Goal: Task Accomplishment & Management: Manage account settings

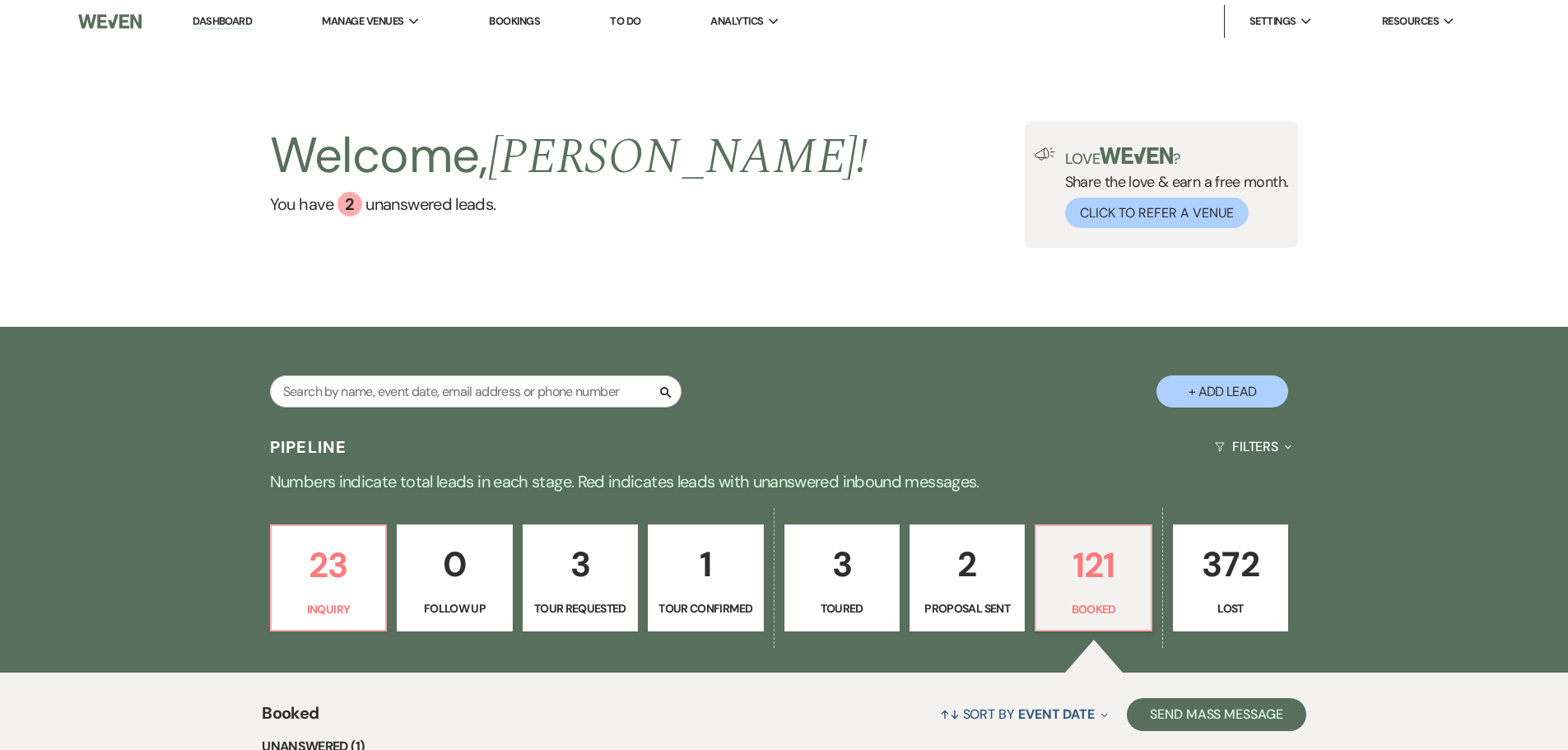
click at [100, 8] on img at bounding box center [109, 22] width 63 height 35
click at [226, 26] on link "Dashboard" at bounding box center [222, 21] width 59 height 15
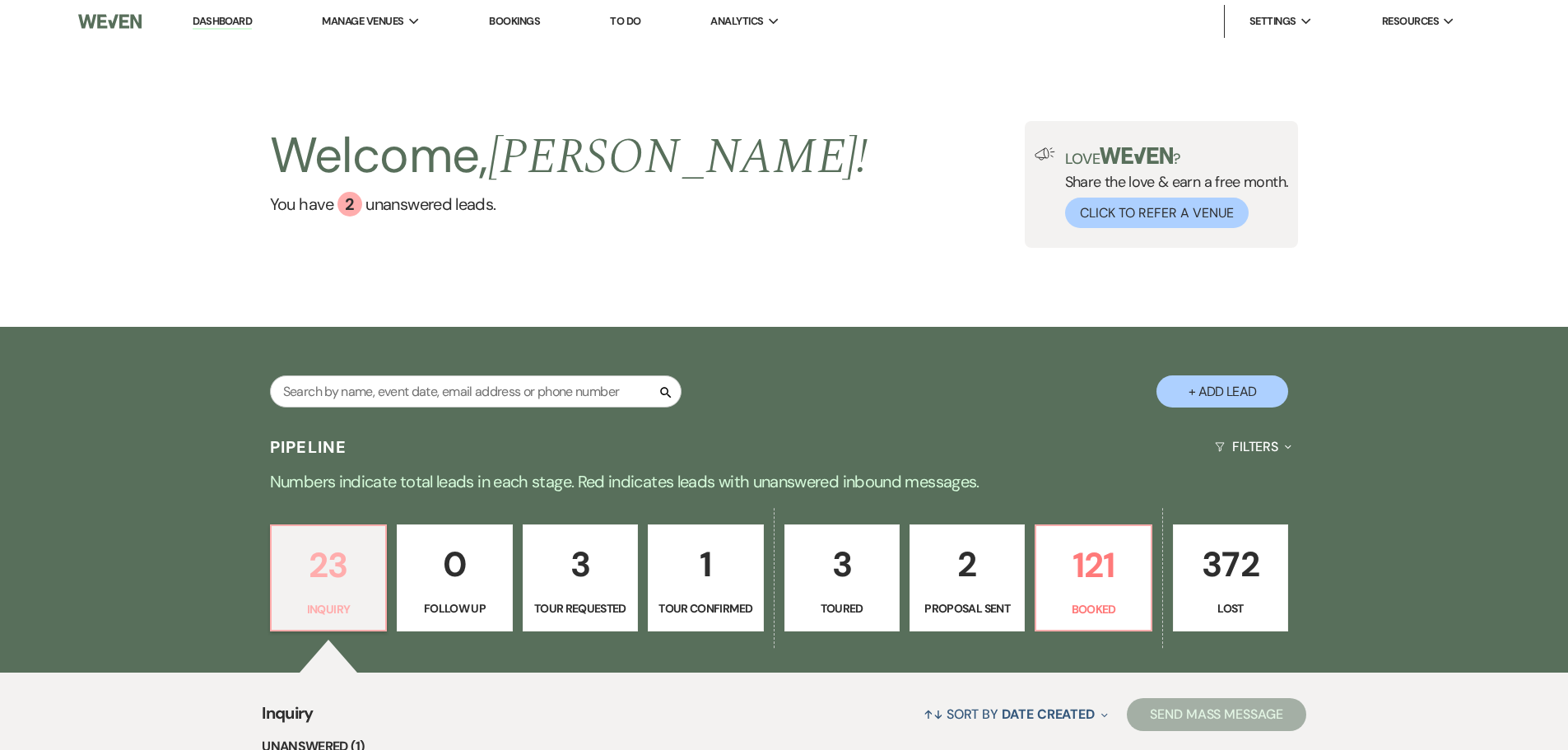
click at [327, 572] on p "23" at bounding box center [328, 565] width 94 height 56
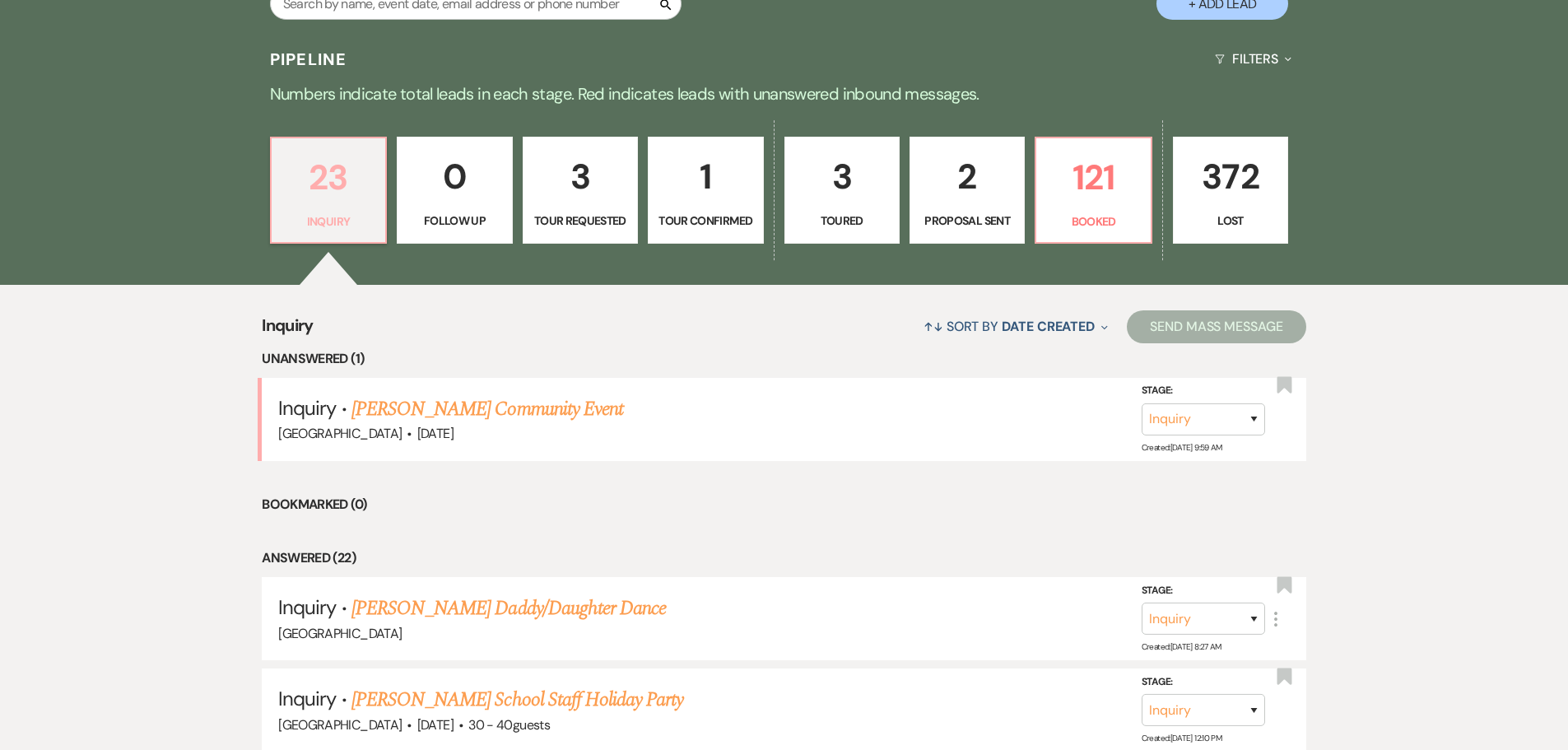
scroll to position [412, 0]
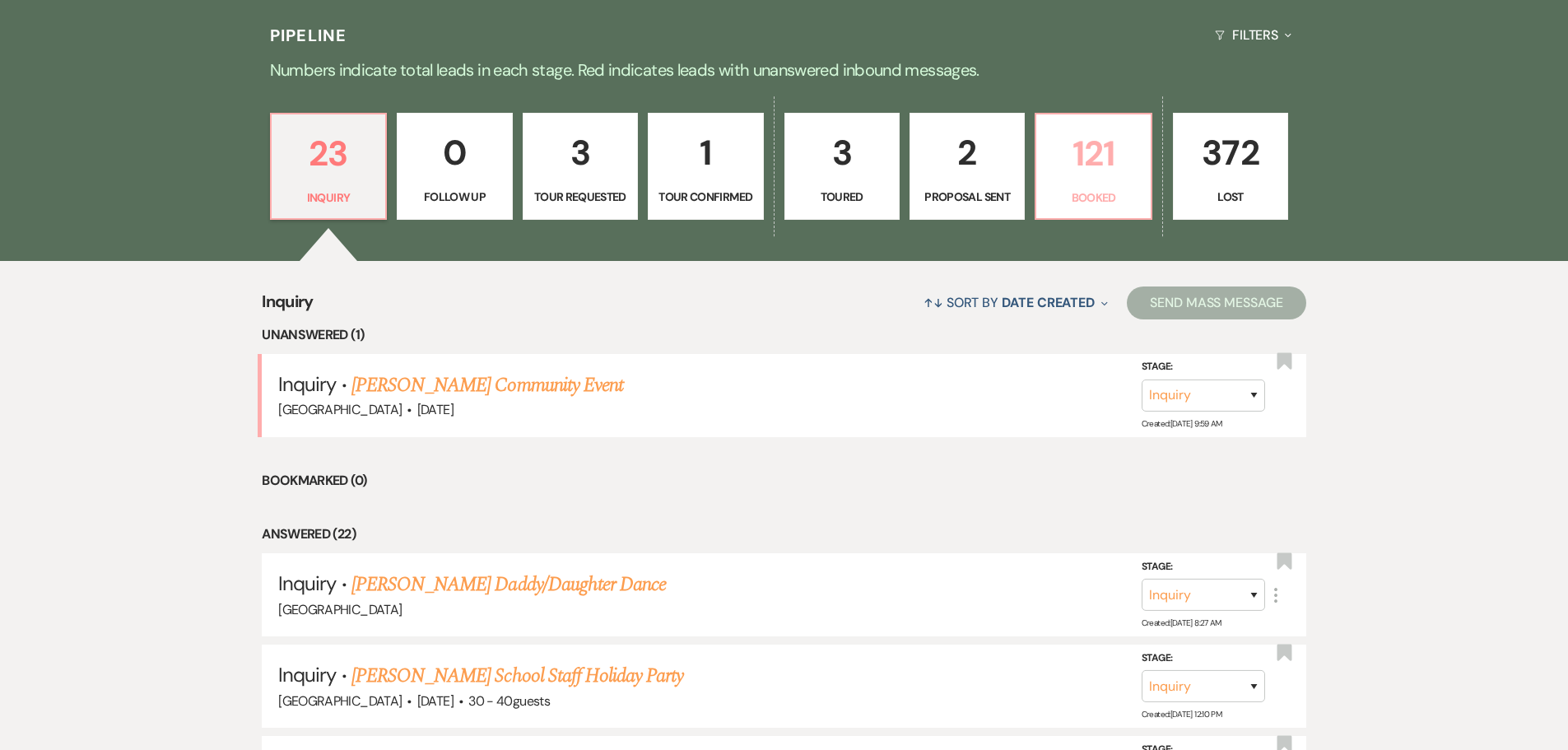
click at [1124, 144] on p "121" at bounding box center [1093, 153] width 94 height 56
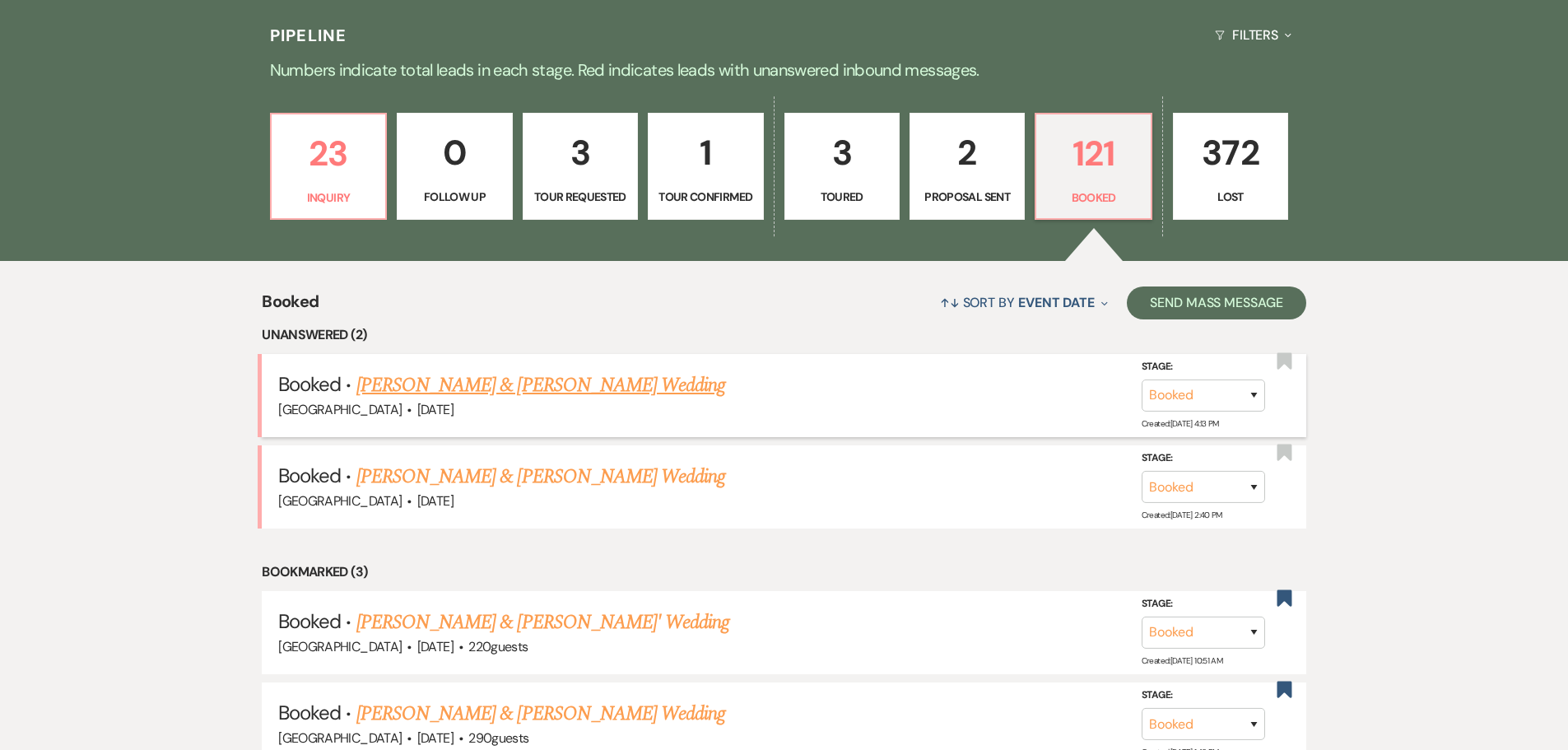
click at [573, 391] on link "[PERSON_NAME] & [PERSON_NAME] Wedding" at bounding box center [541, 385] width 369 height 30
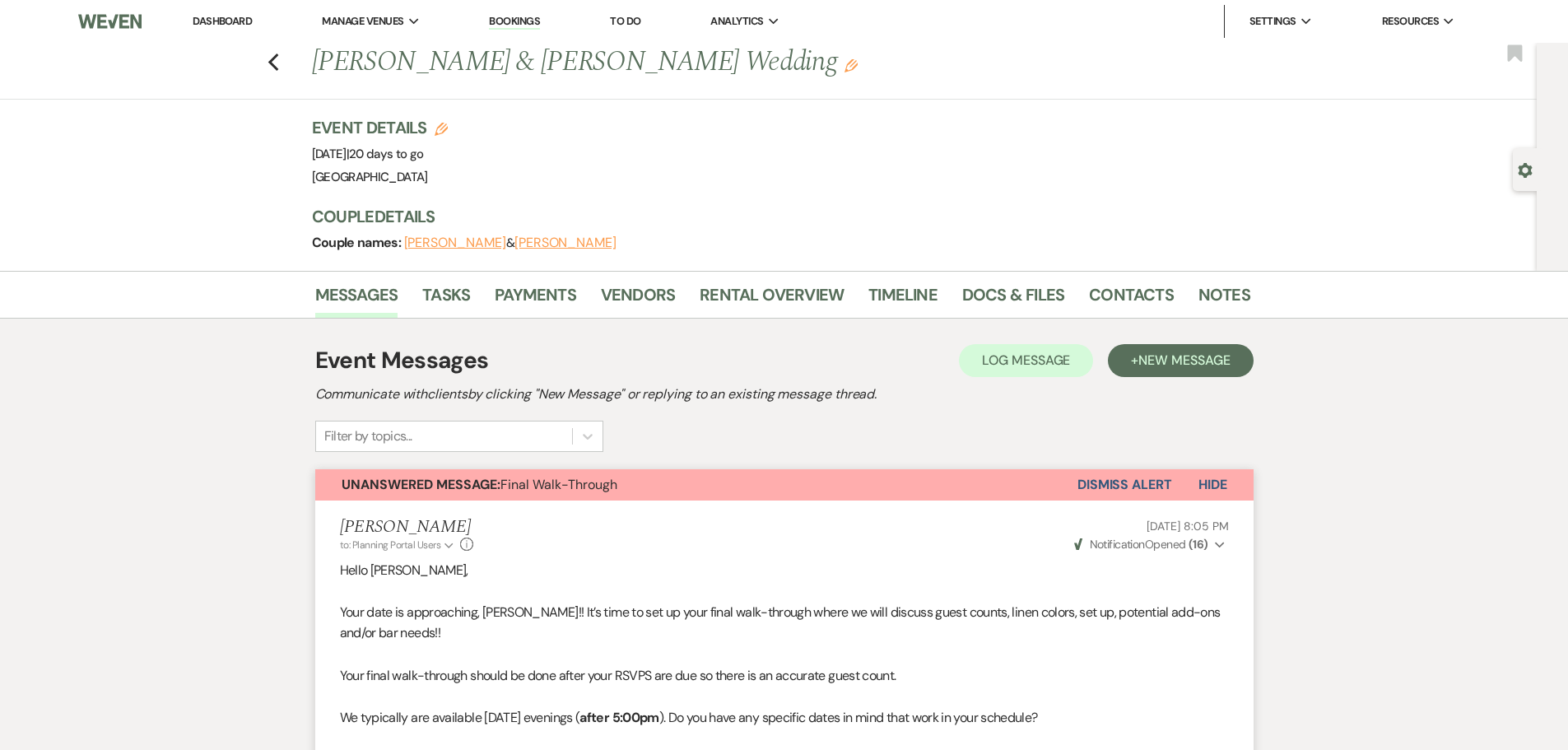
click at [288, 51] on div "Previous [PERSON_NAME] & [PERSON_NAME] Wedding Edit Bookmark" at bounding box center [764, 71] width 1545 height 57
click at [276, 54] on icon "Previous" at bounding box center [273, 63] width 13 height 20
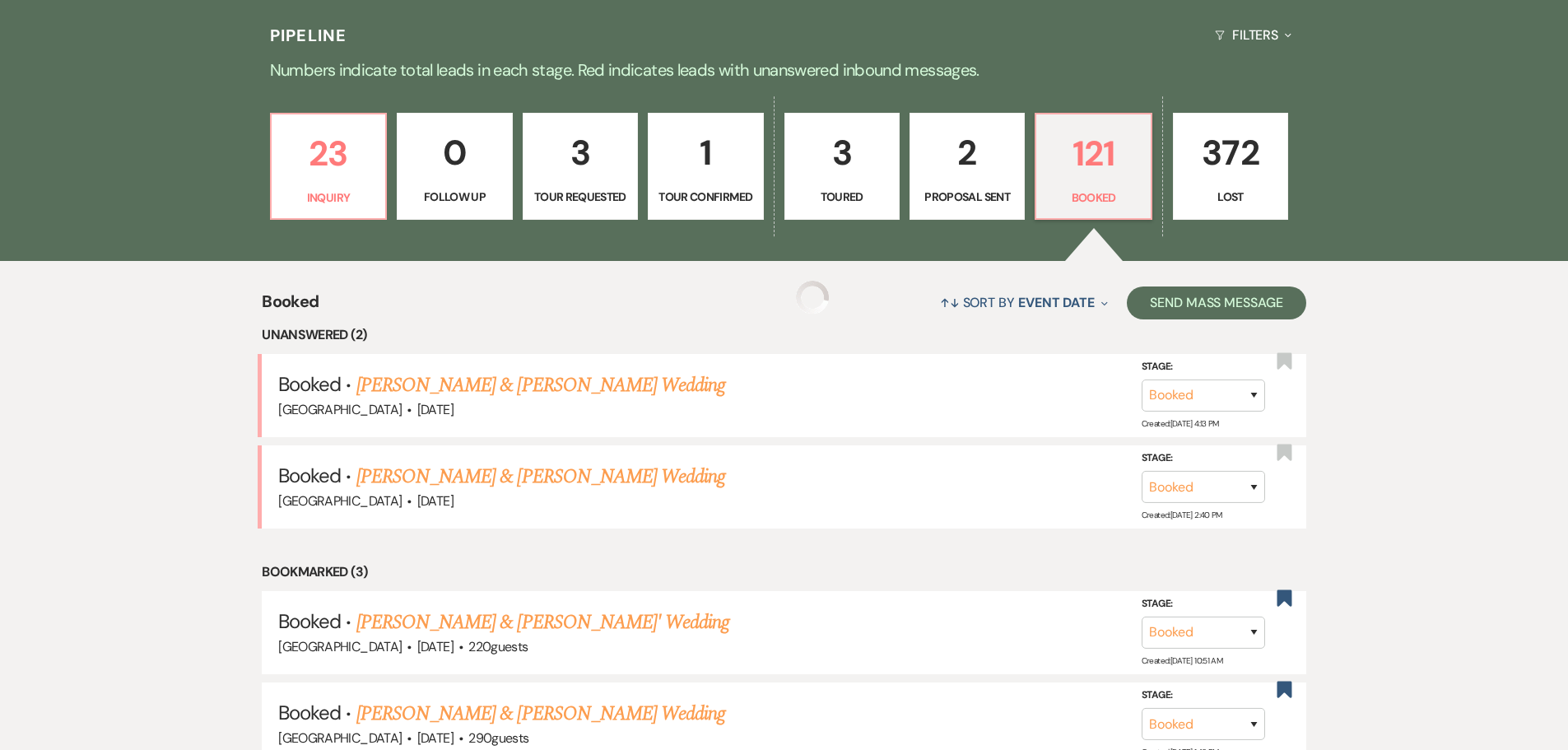
click at [206, 30] on div "Pipeline Filters Expand" at bounding box center [784, 35] width 1185 height 44
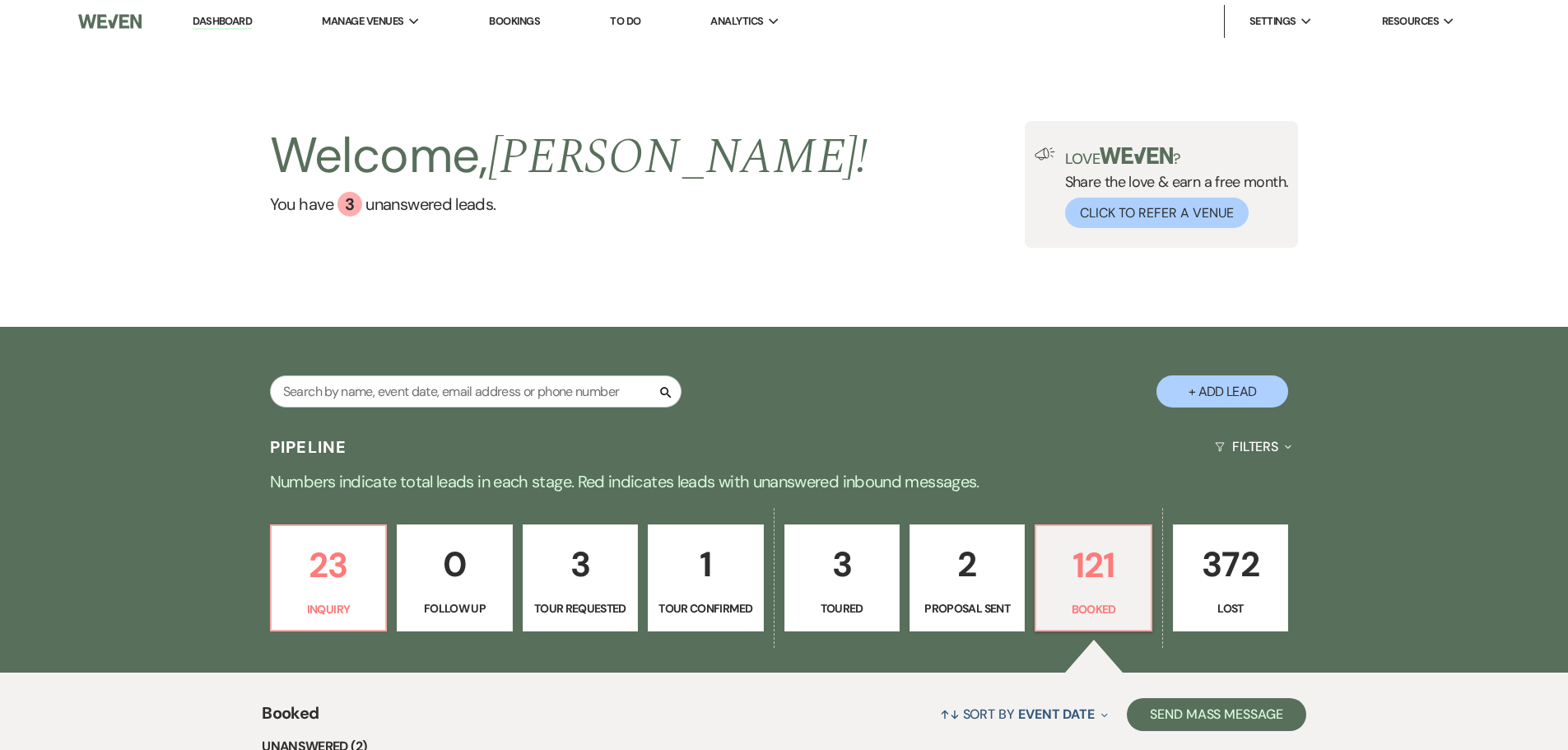
scroll to position [412, 0]
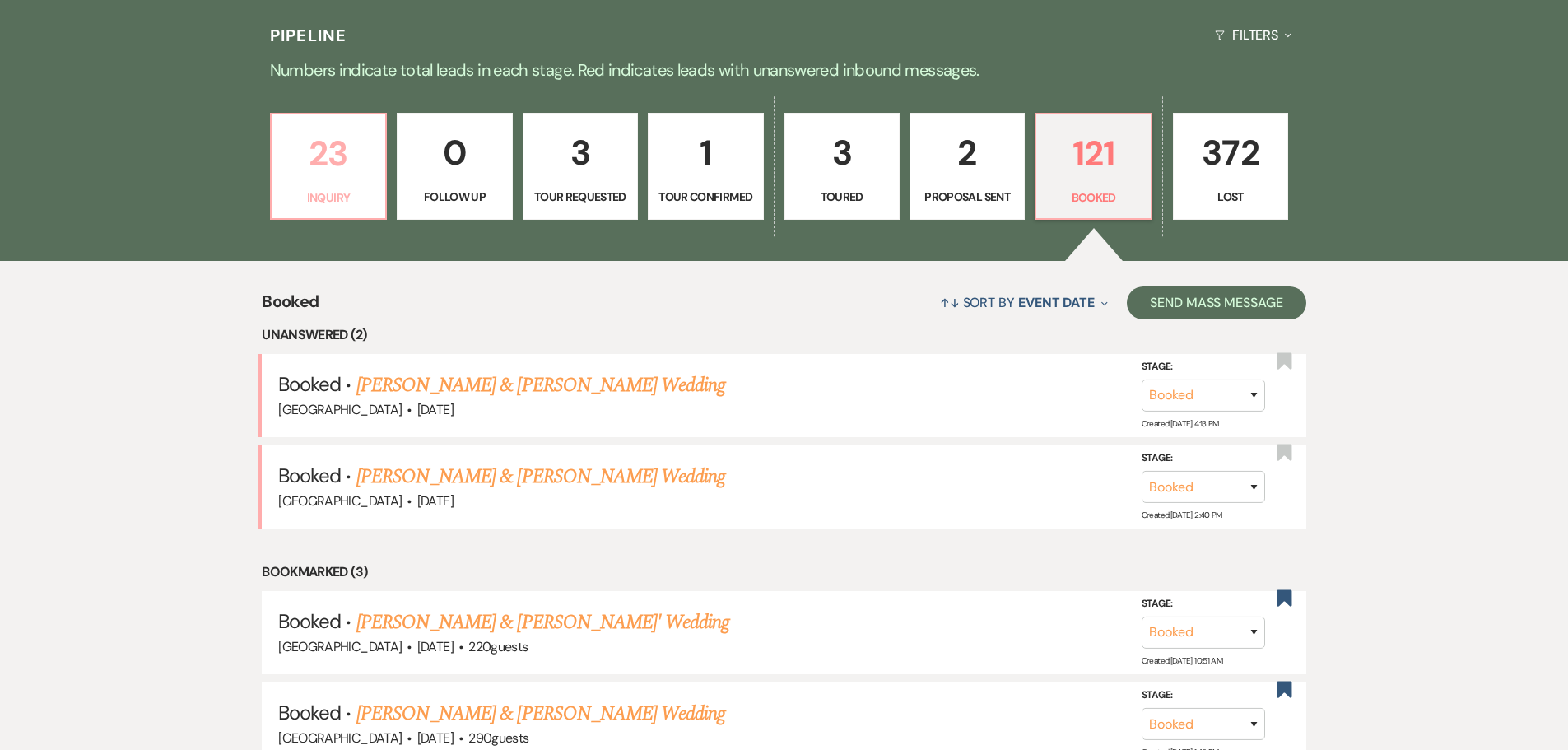
click at [356, 182] on link "23 Inquiry" at bounding box center [328, 166] width 117 height 107
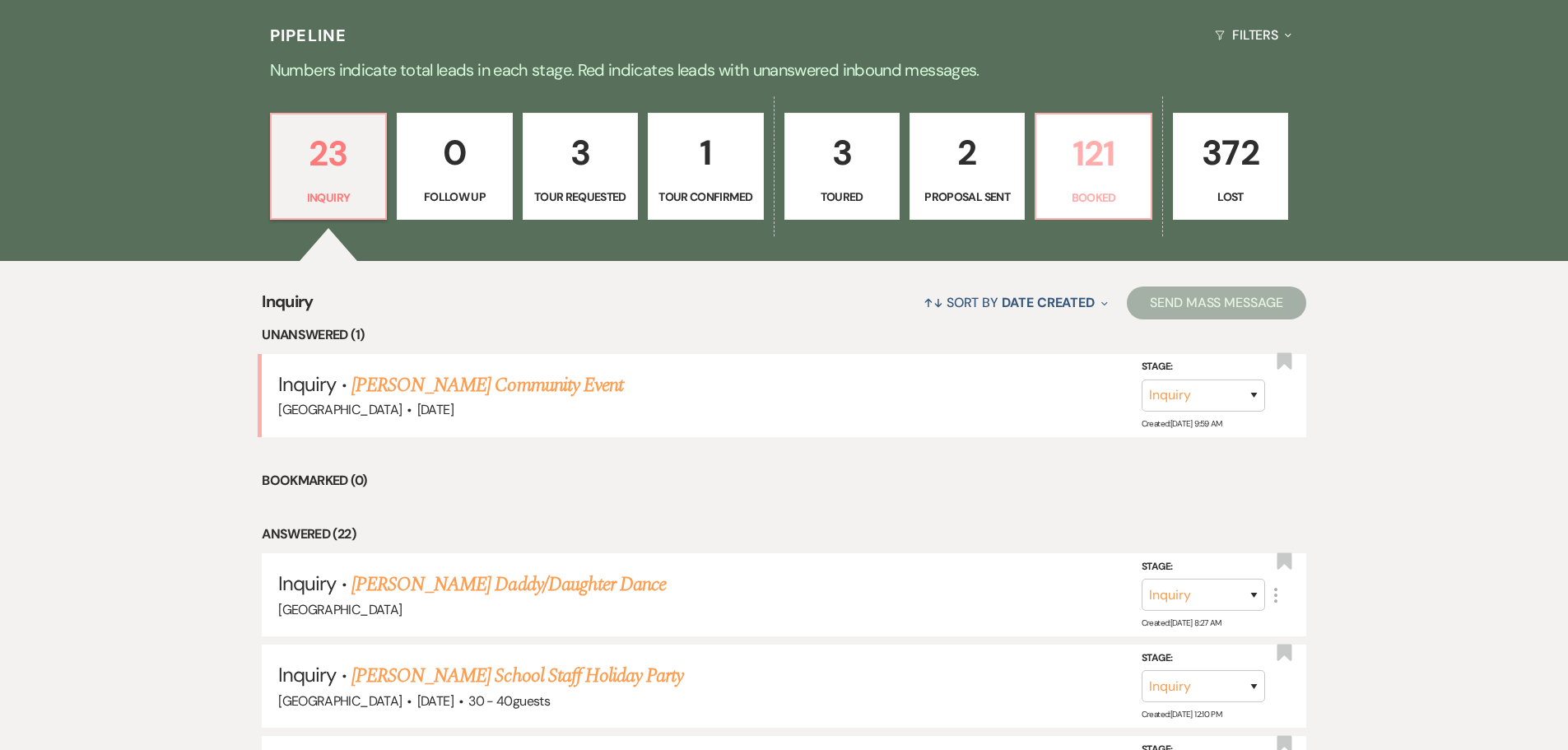
click at [1098, 169] on p "121" at bounding box center [1093, 153] width 94 height 56
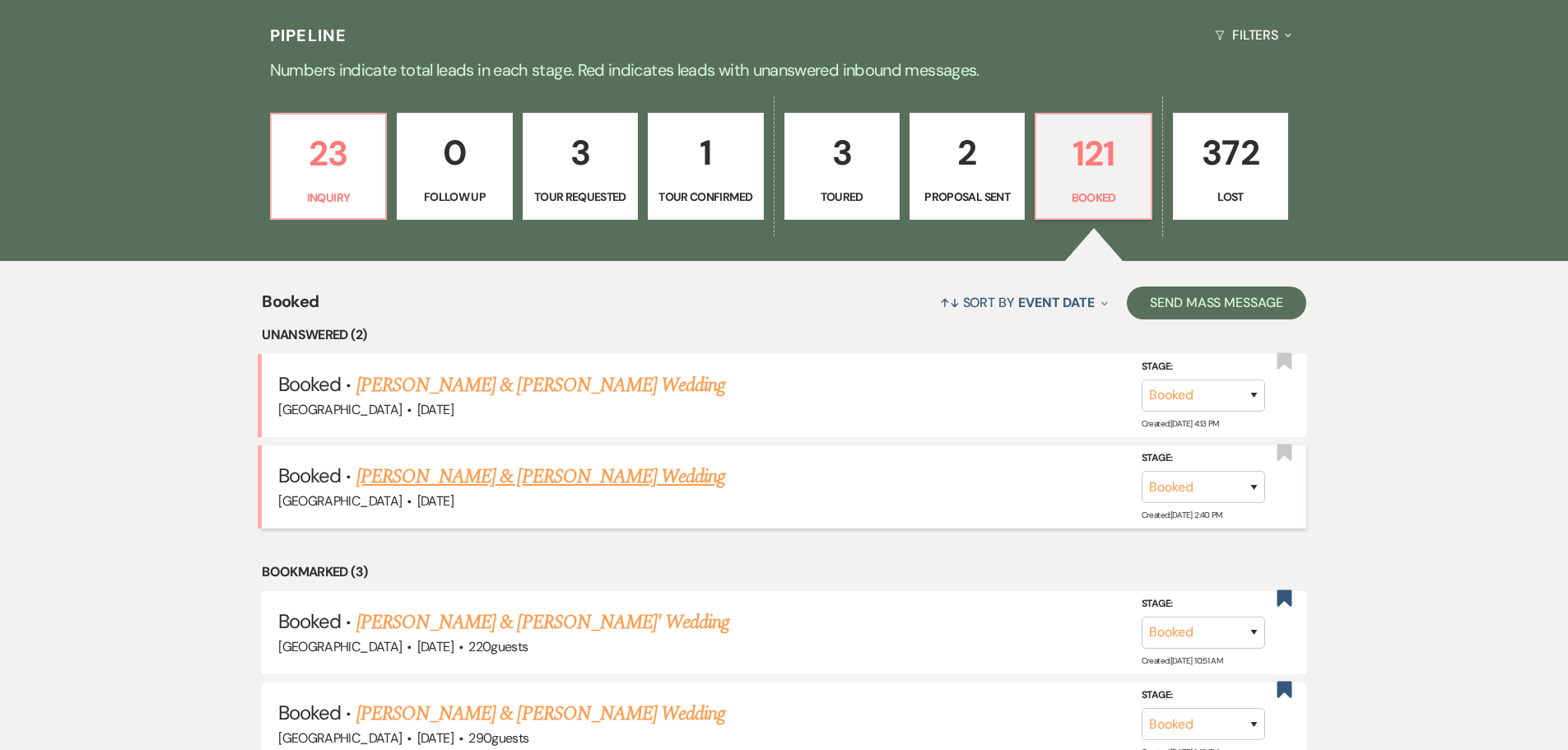
click at [487, 488] on link "[PERSON_NAME] & [PERSON_NAME] Wedding" at bounding box center [541, 477] width 369 height 30
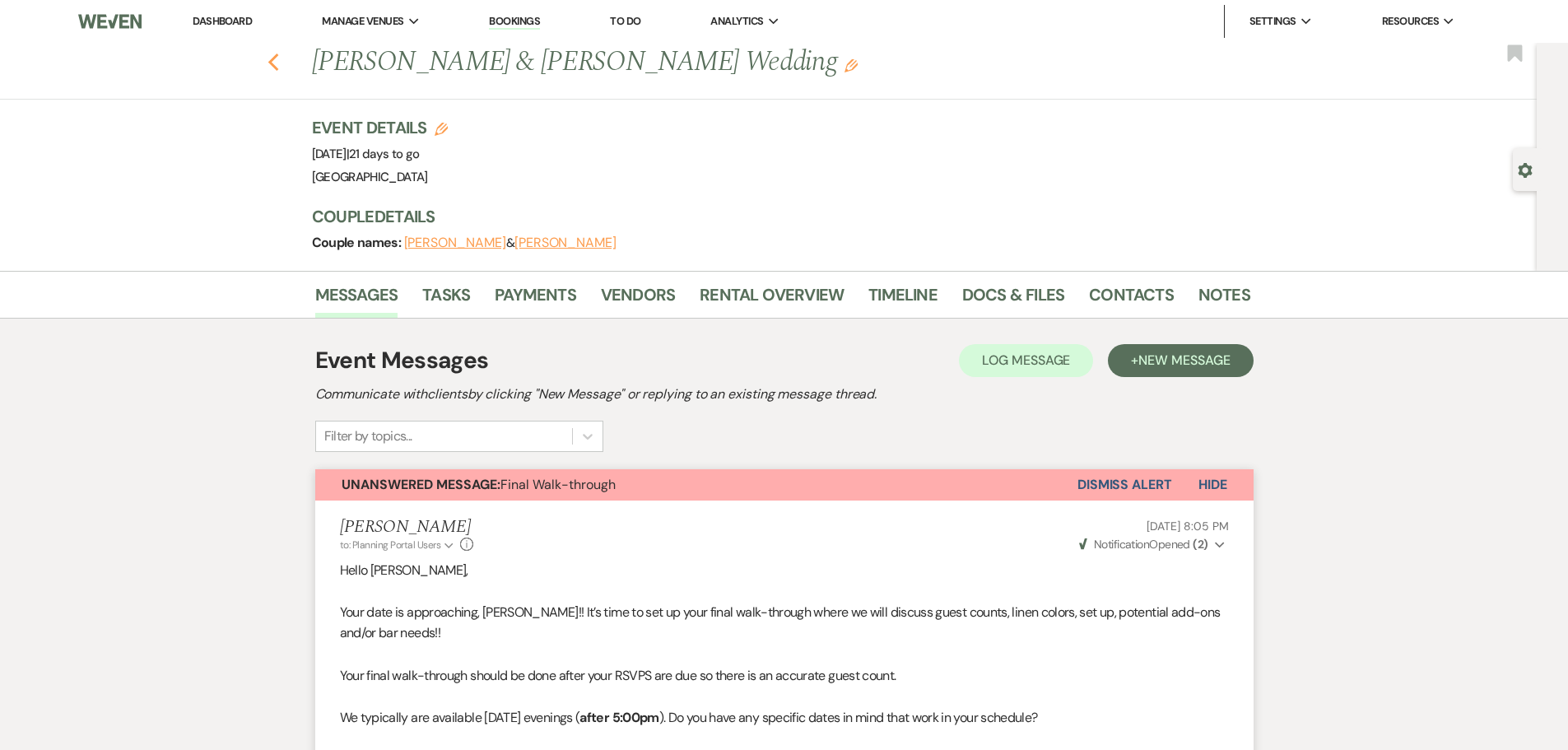
click at [276, 58] on icon "Previous" at bounding box center [273, 63] width 13 height 20
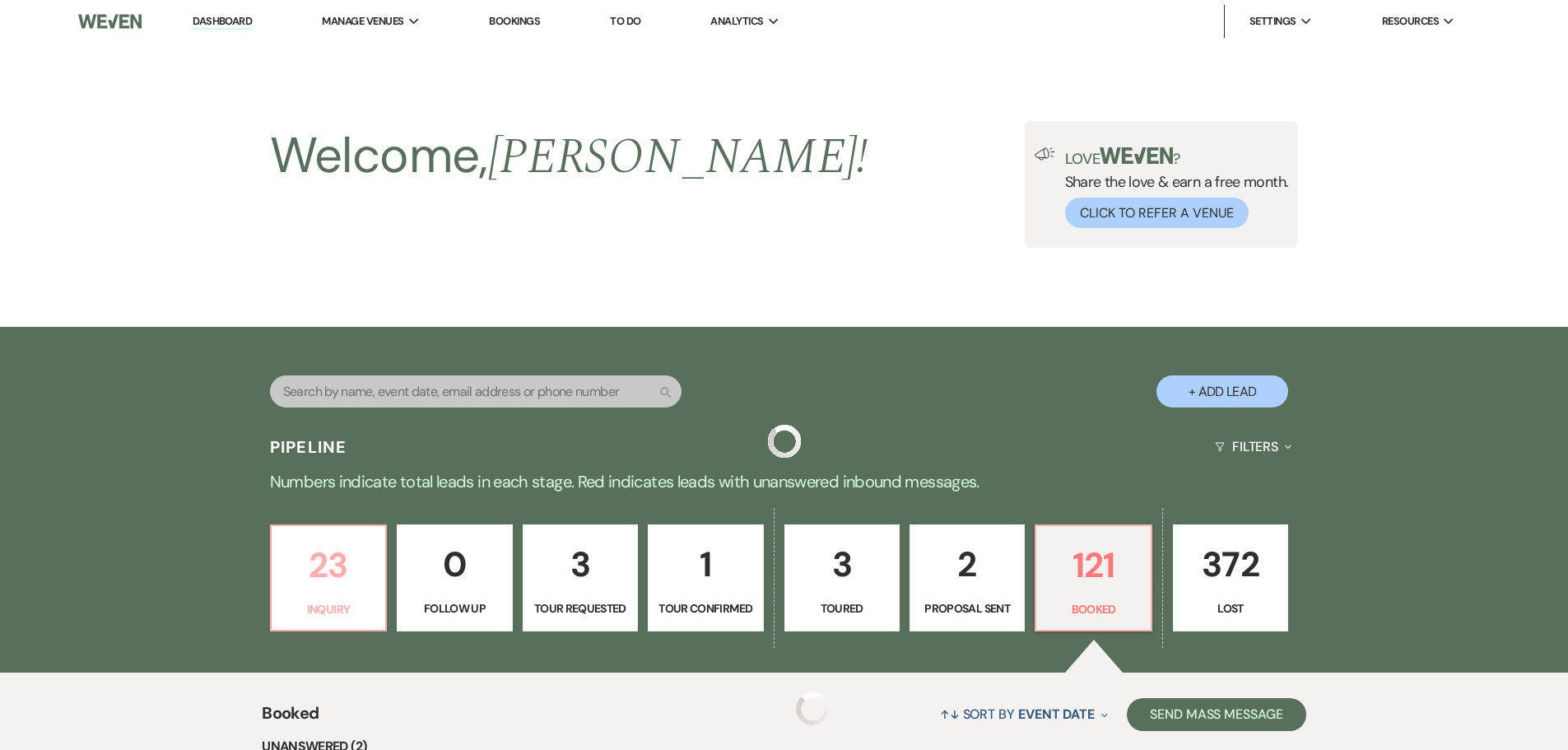
scroll to position [412, 0]
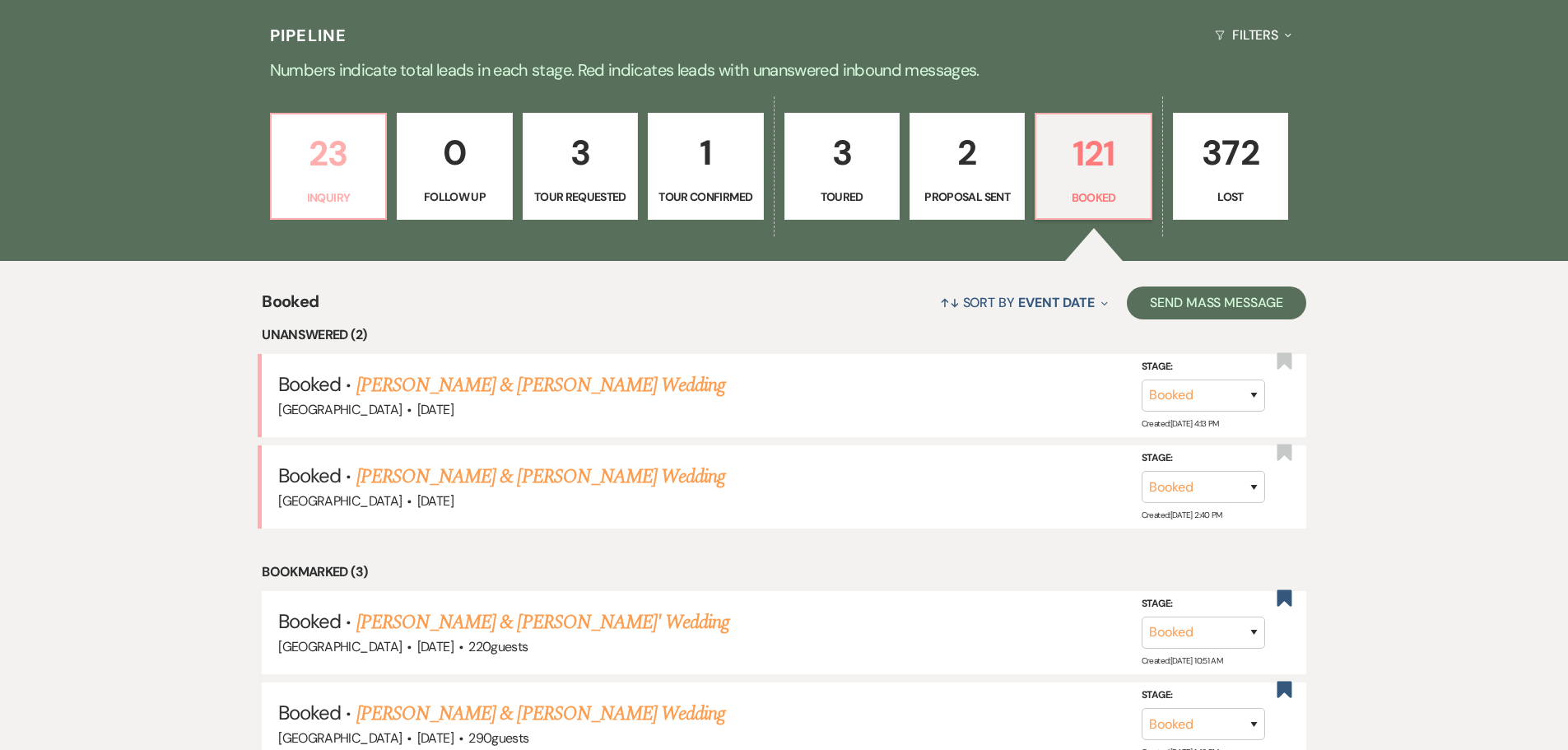
click at [332, 173] on p "23" at bounding box center [328, 153] width 94 height 56
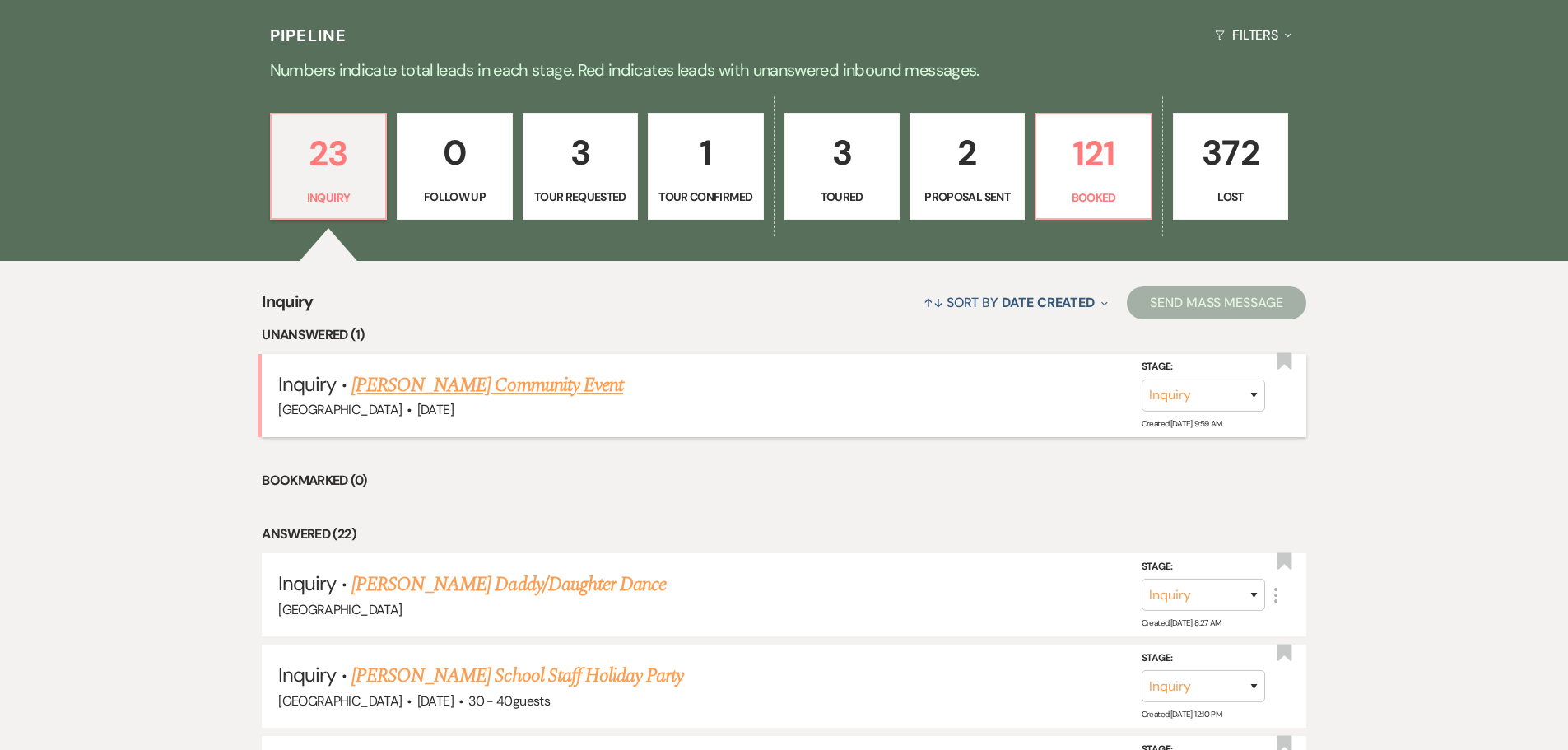
click at [458, 385] on link "[PERSON_NAME] Community Event" at bounding box center [488, 385] width 272 height 30
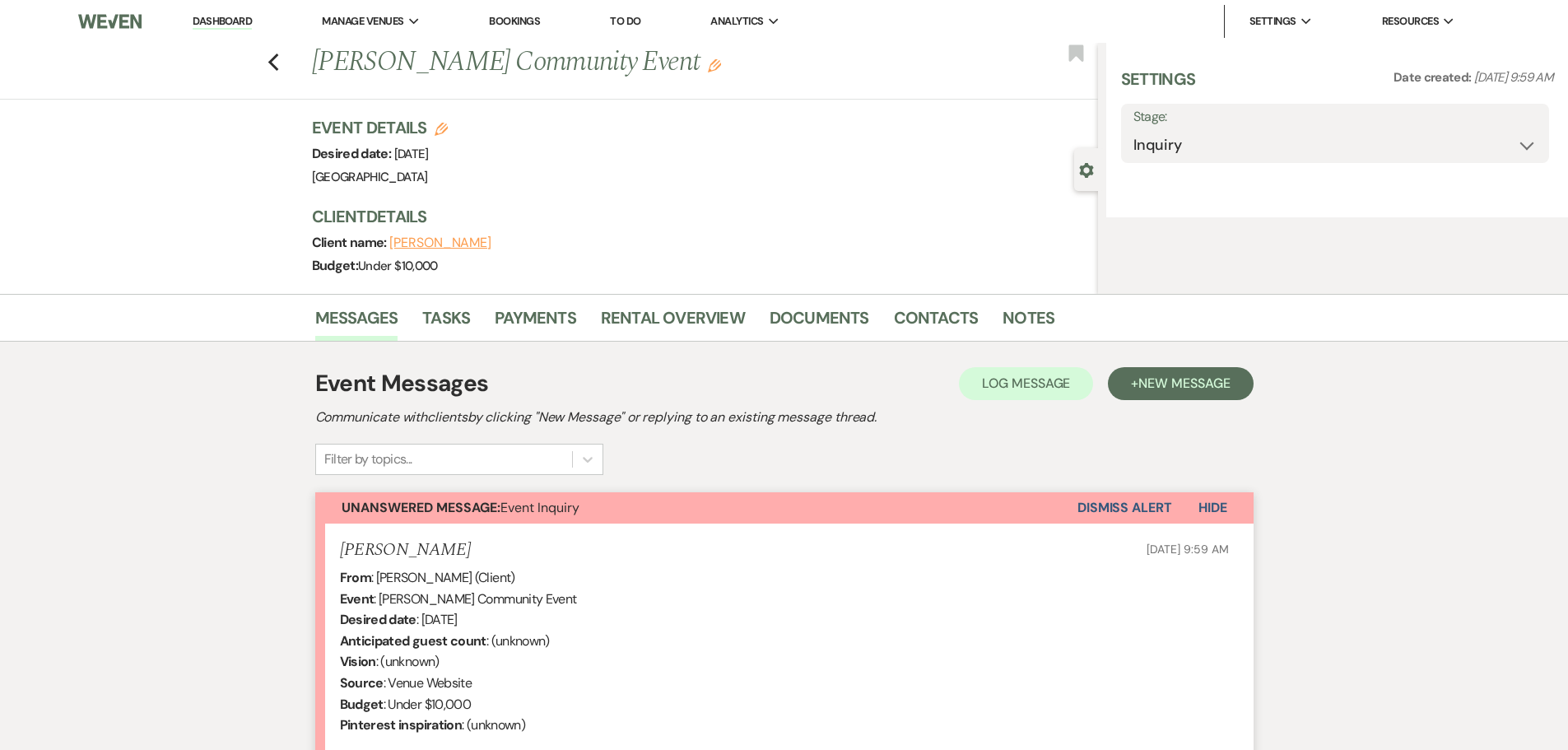
select select "5"
select select "7"
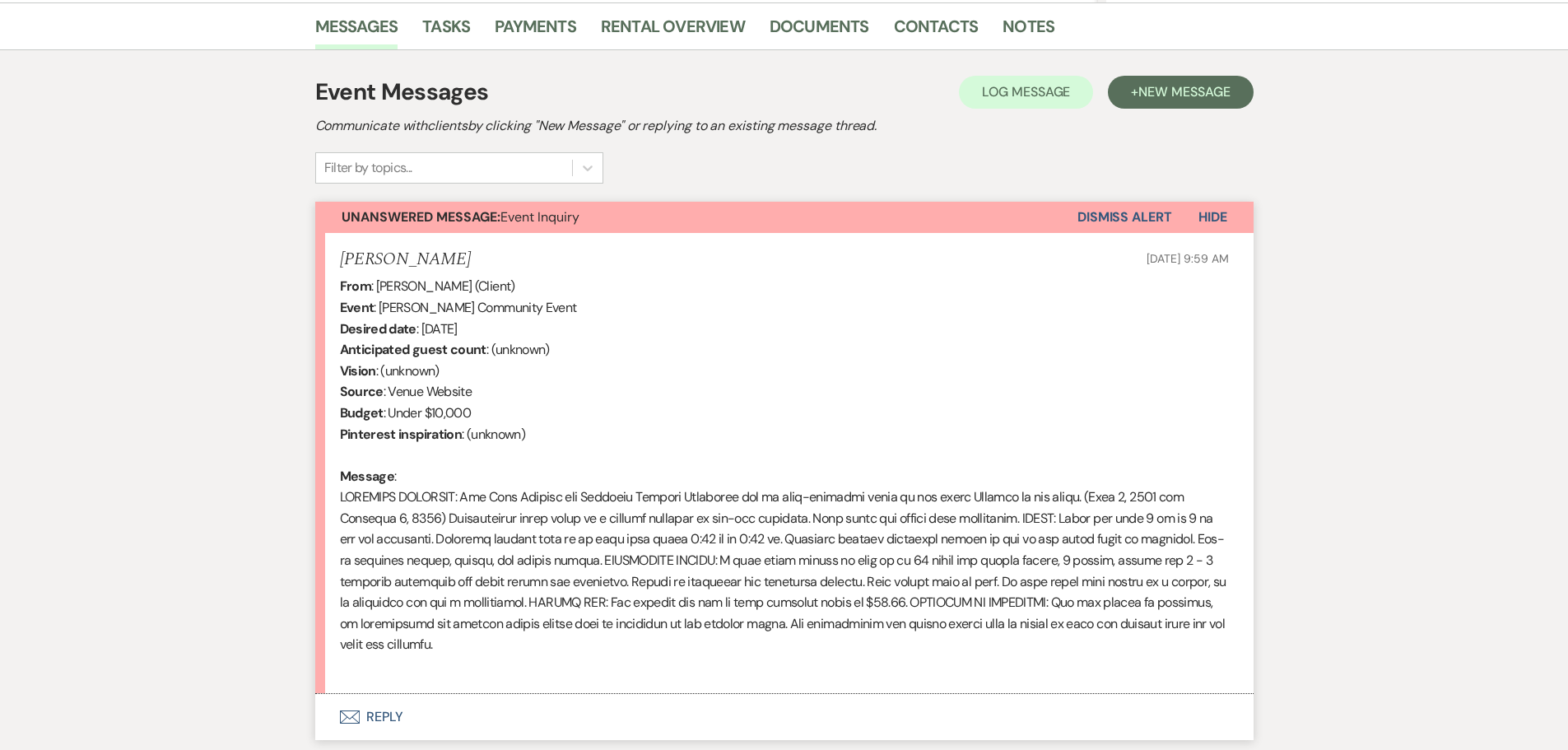
scroll to position [412, 0]
click at [900, 24] on link "Contacts" at bounding box center [936, 31] width 85 height 36
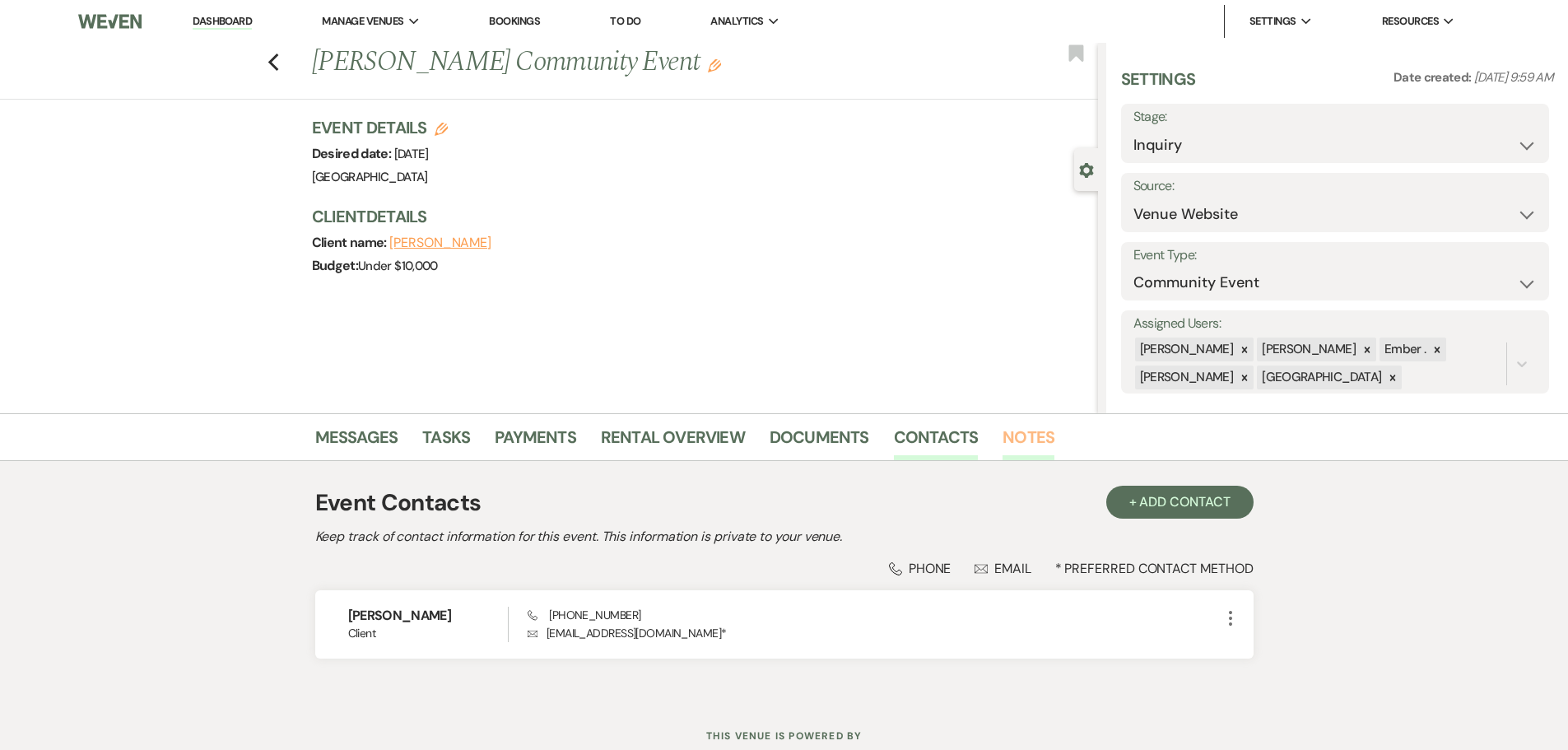
click at [1037, 437] on link "Notes" at bounding box center [1028, 442] width 52 height 36
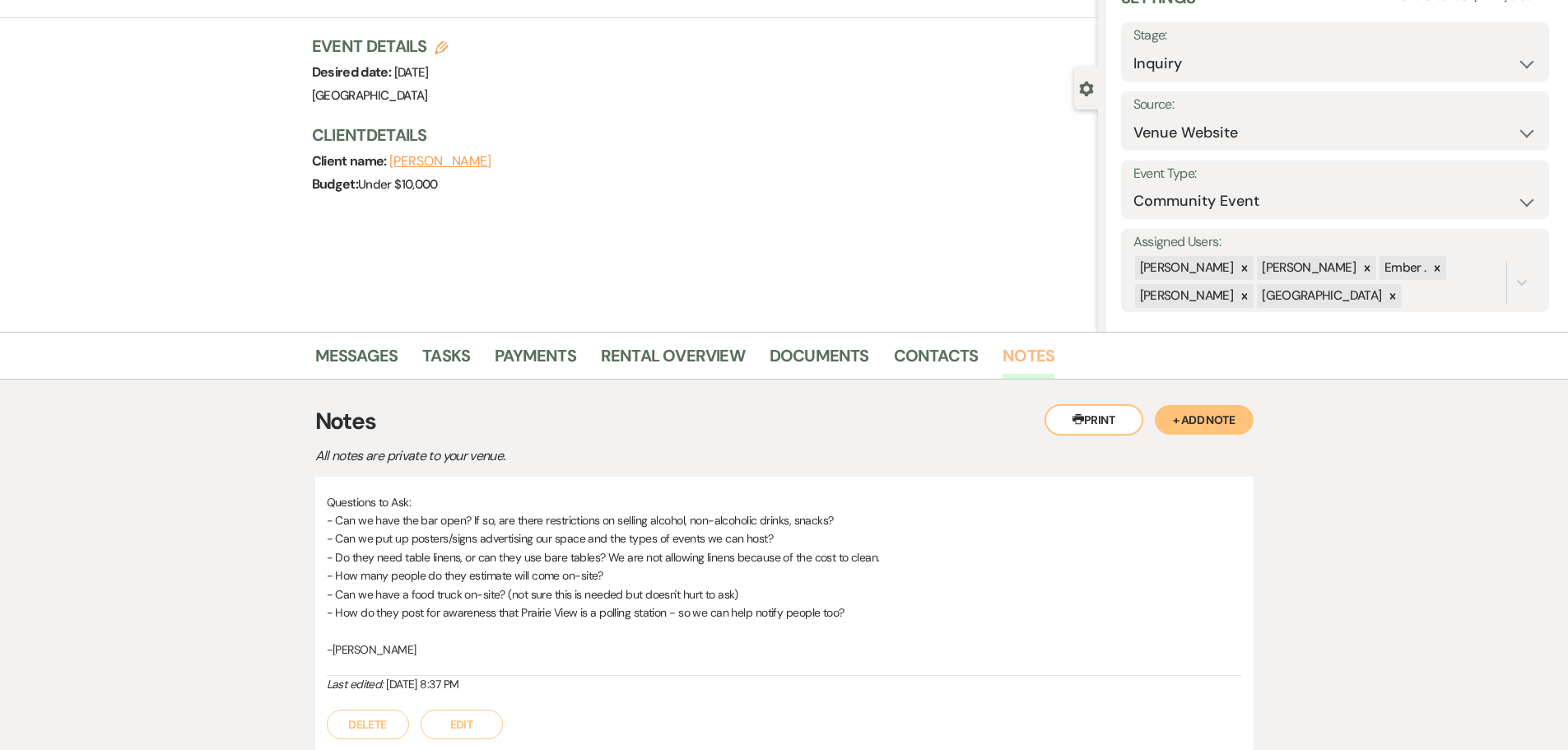
scroll to position [82, 0]
click at [475, 724] on button "Edit" at bounding box center [461, 723] width 82 height 30
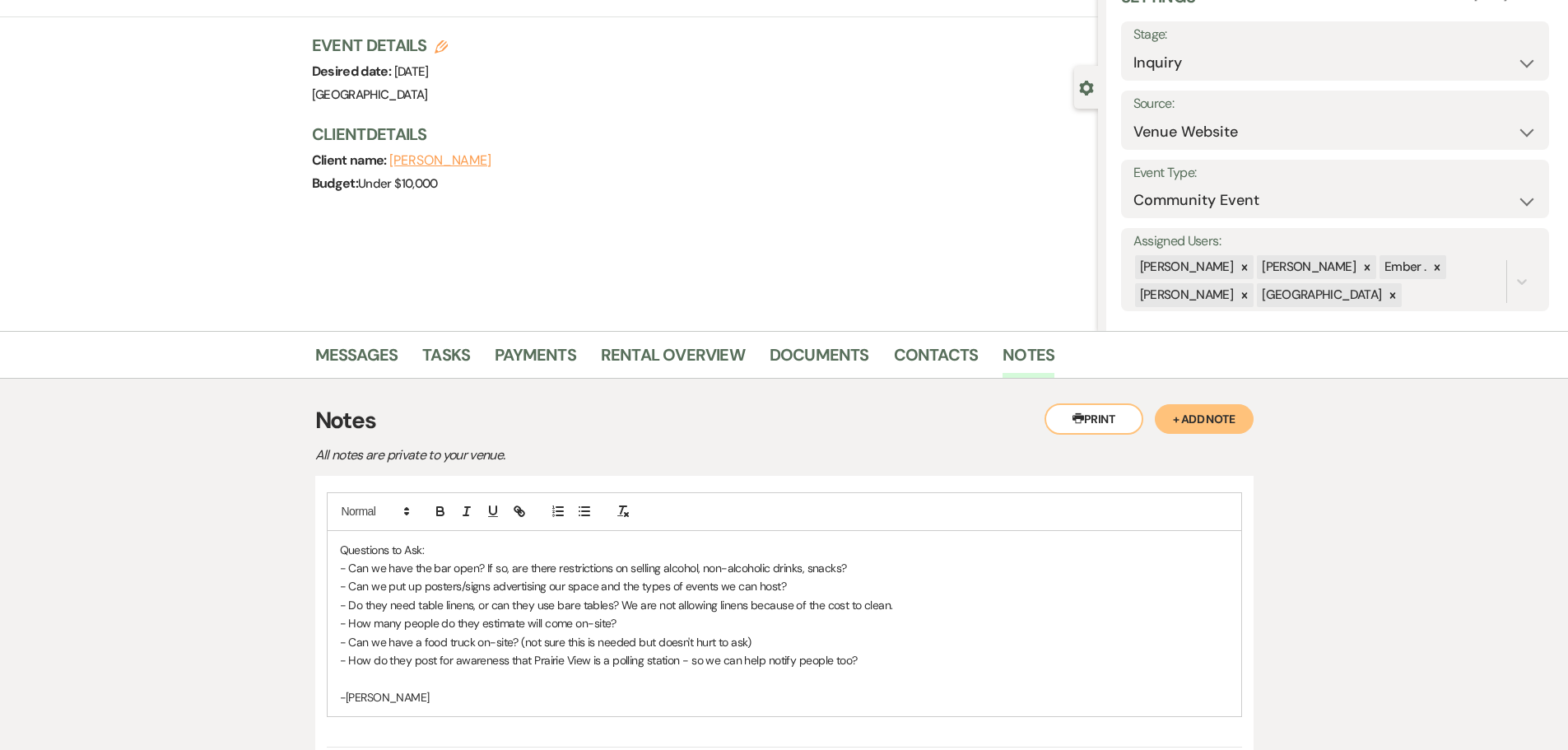
click at [646, 623] on p "- How many people do they estimate will come on-site?" at bounding box center [784, 623] width 889 height 18
